Goal: Task Accomplishment & Management: Use online tool/utility

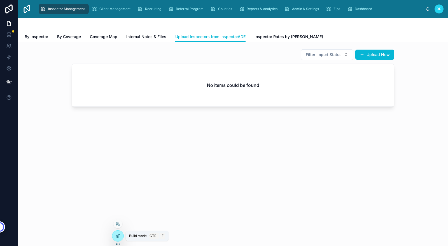
click at [118, 233] on div at bounding box center [117, 236] width 11 height 11
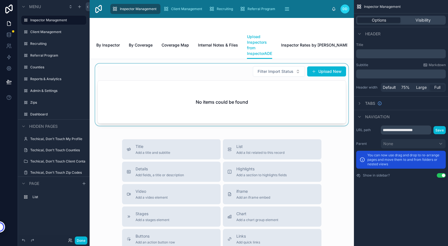
click at [293, 102] on div at bounding box center [221, 95] width 255 height 62
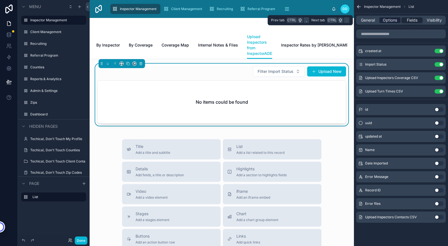
click at [390, 20] on span "Options" at bounding box center [390, 20] width 14 height 6
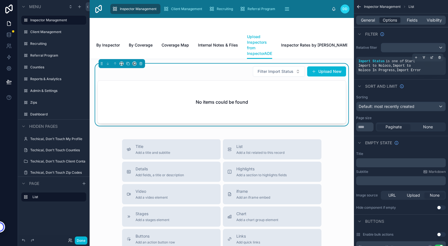
click at [400, 69] on span "Start Import to Noloco , Import to Noloco In Progress , Import Error" at bounding box center [390, 65] width 62 height 13
click at [432, 57] on icon "scrollable content" at bounding box center [431, 57] width 3 height 3
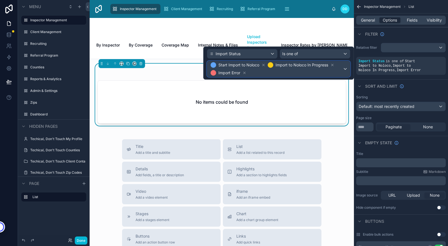
click at [345, 69] on div "Start Import to Noloco Import to Noloco In Progress Import Error" at bounding box center [278, 69] width 143 height 16
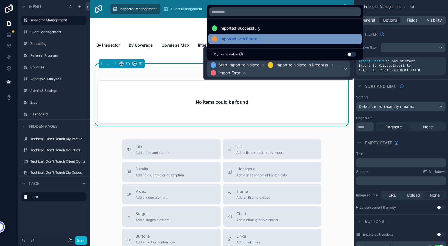
click at [230, 39] on span "Imported with Errors" at bounding box center [238, 39] width 37 height 7
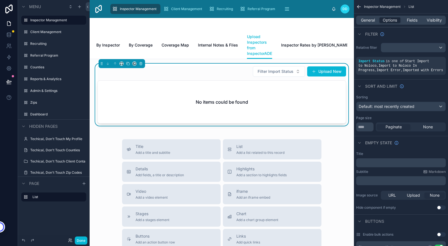
click at [319, 24] on div at bounding box center [221, 24] width 251 height 13
click at [82, 241] on button "Done" at bounding box center [81, 240] width 13 height 8
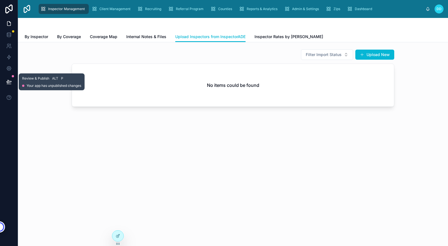
click at [8, 80] on icon at bounding box center [9, 82] width 6 height 6
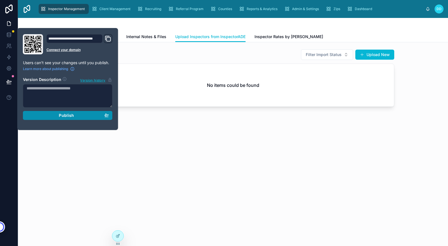
click at [74, 115] on div "Publish" at bounding box center [68, 115] width 82 height 5
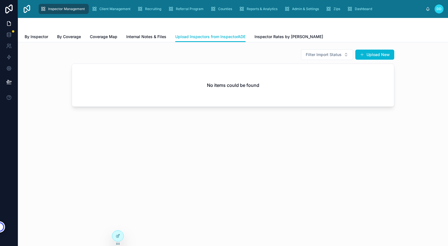
click at [200, 138] on div "Filter Import Status Upload New No items could be found" at bounding box center [233, 93] width 430 height 103
